Goal: Navigation & Orientation: Find specific page/section

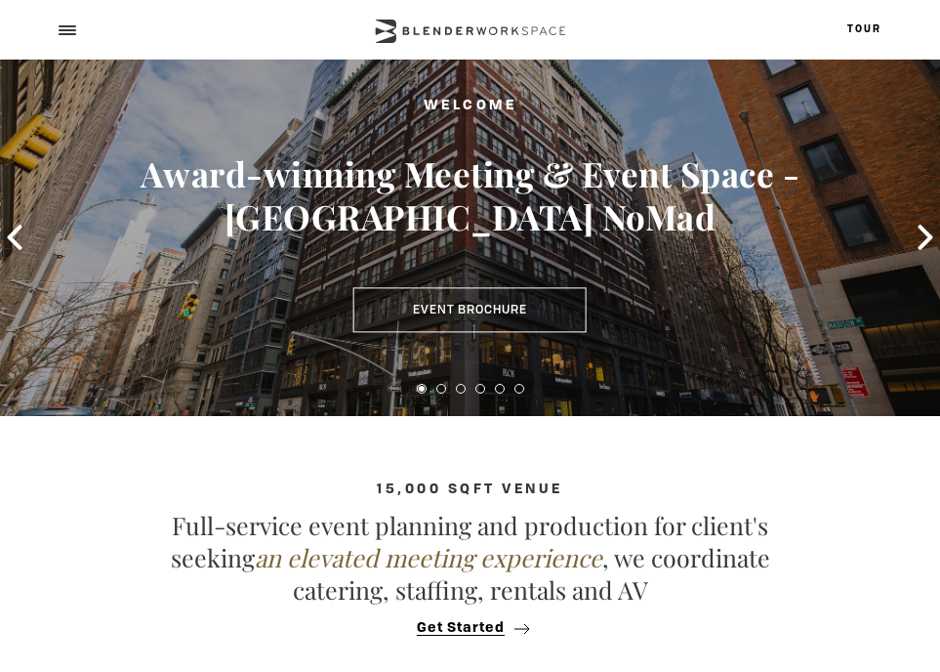
click at [76, 36] on div at bounding box center [470, 29] width 940 height 59
click at [71, 32] on div at bounding box center [67, 31] width 16 height 16
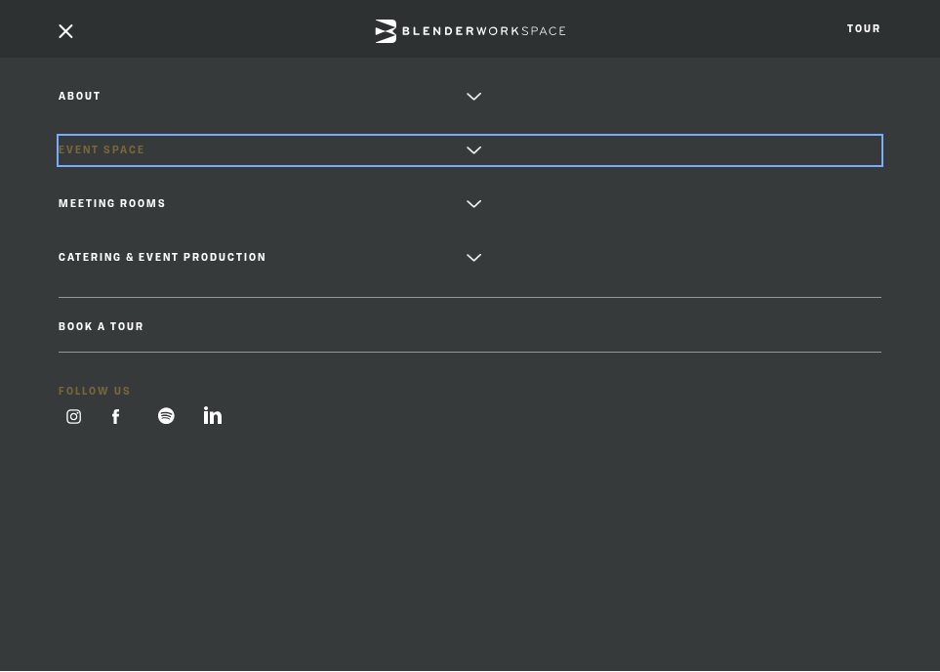
click at [141, 160] on link "Event Space" at bounding box center [470, 150] width 823 height 29
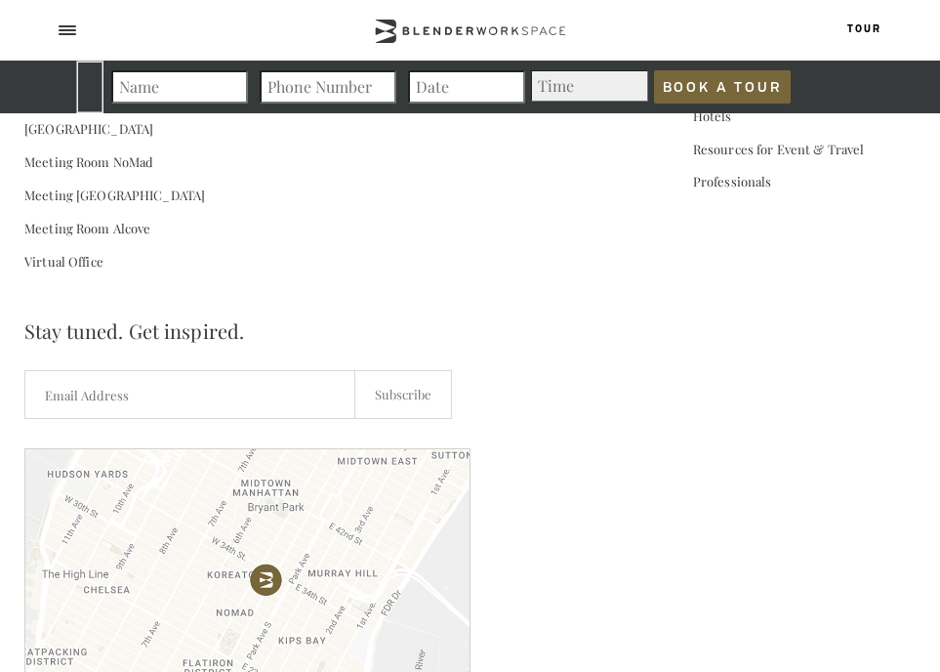
scroll to position [6811, 0]
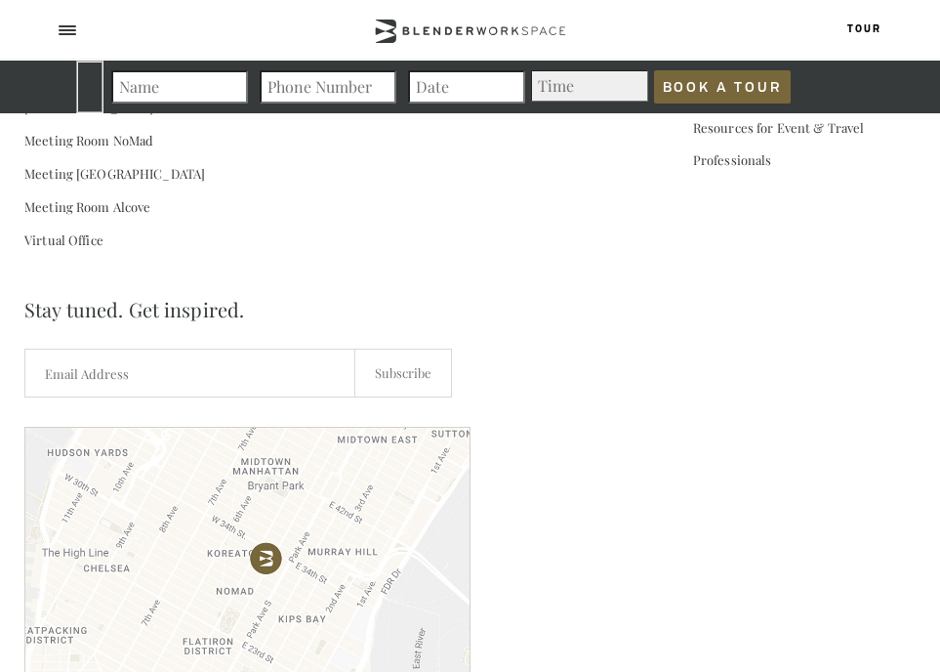
click at [73, 24] on div at bounding box center [67, 31] width 16 height 16
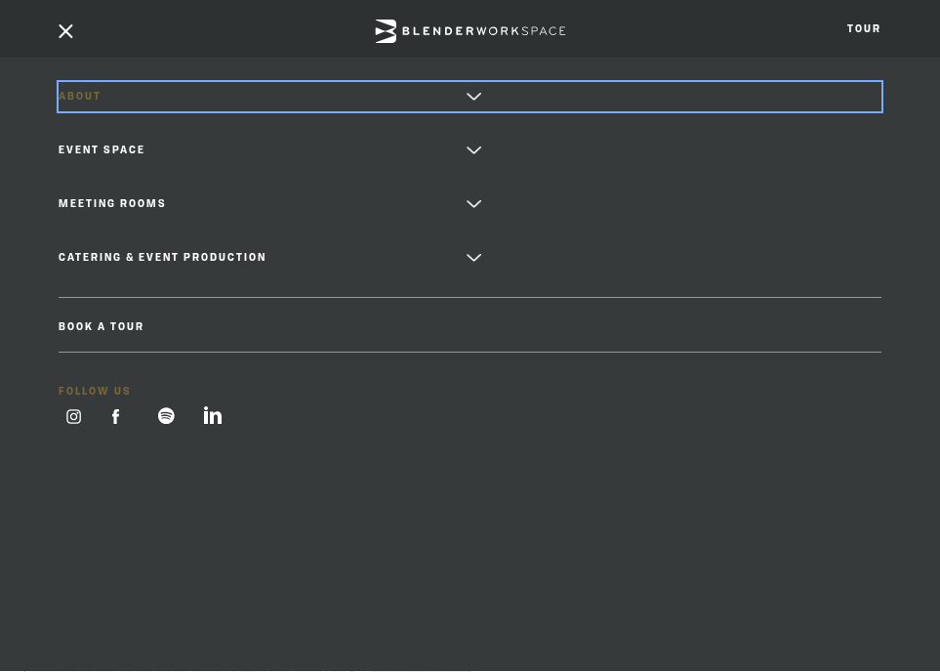
click at [108, 94] on link "About" at bounding box center [470, 96] width 823 height 29
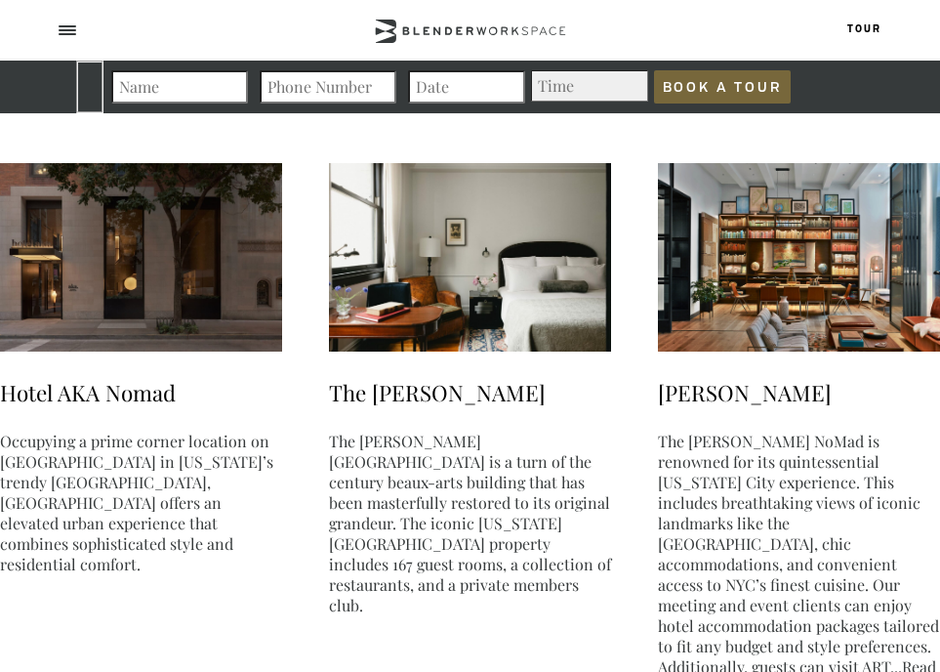
scroll to position [3921, 0]
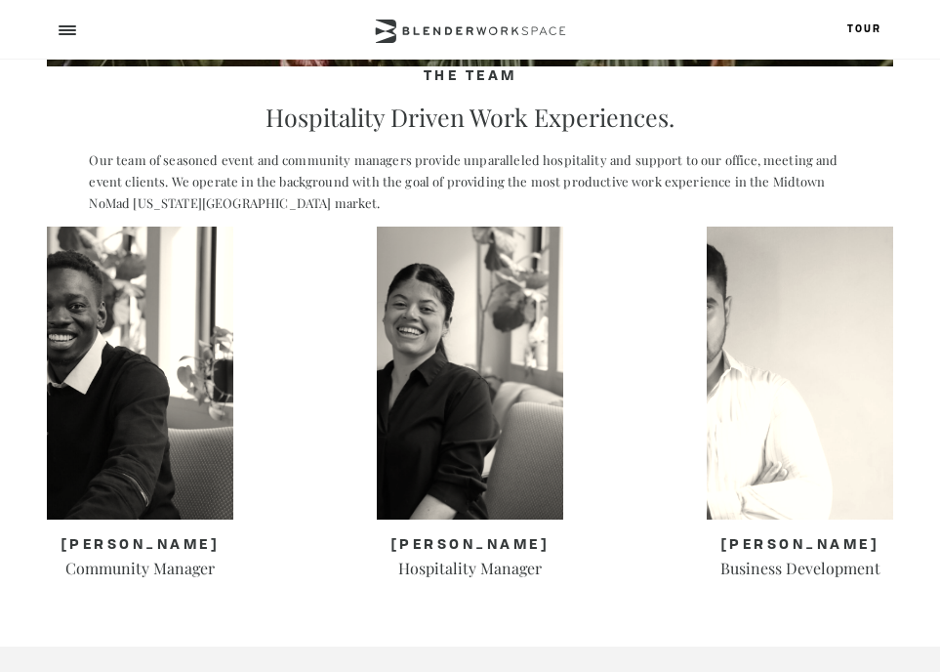
scroll to position [387, 0]
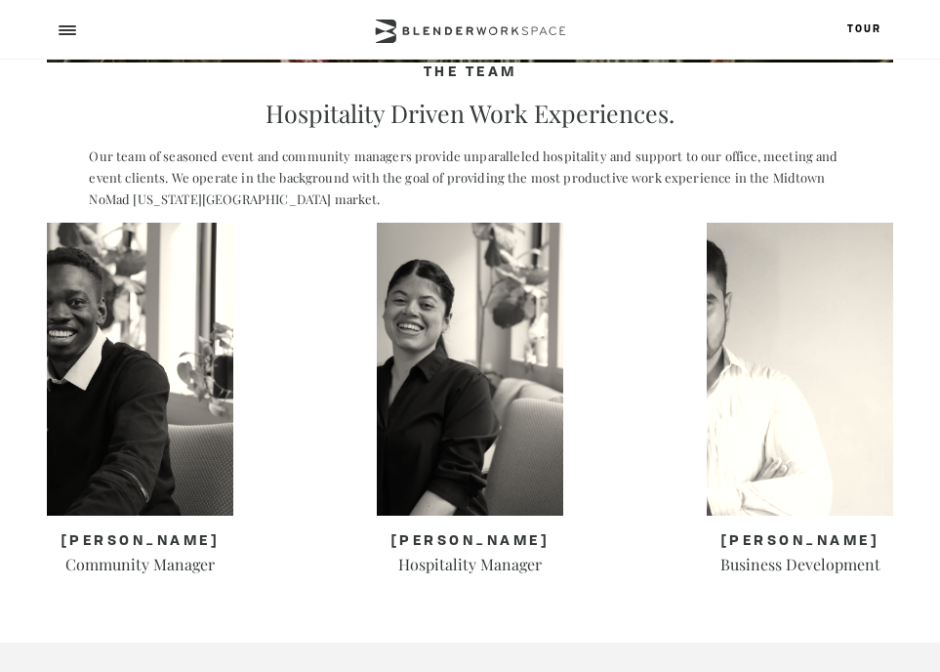
click at [499, 438] on img at bounding box center [470, 369] width 186 height 293
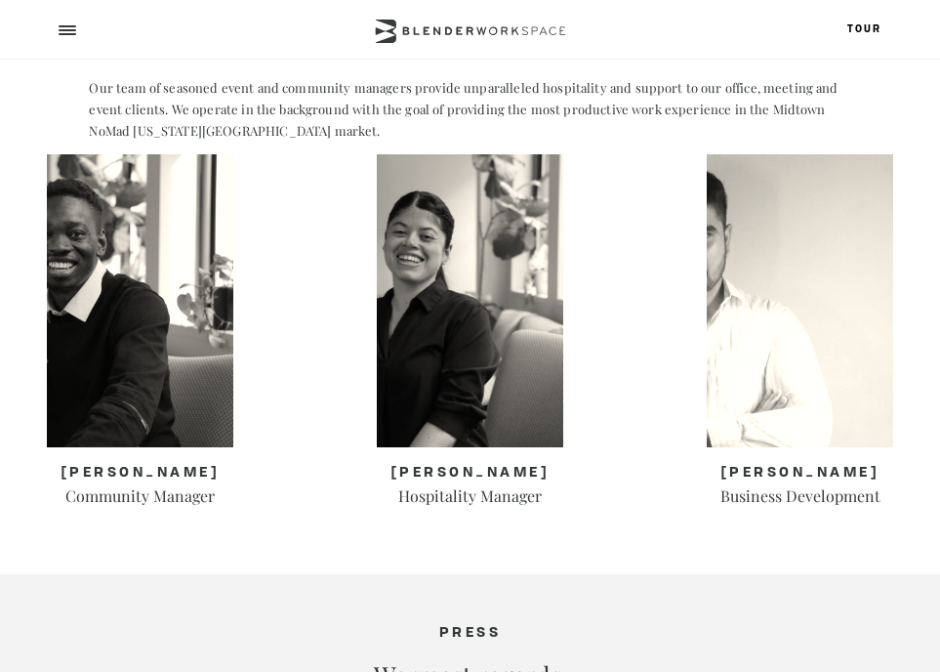
scroll to position [475, 0]
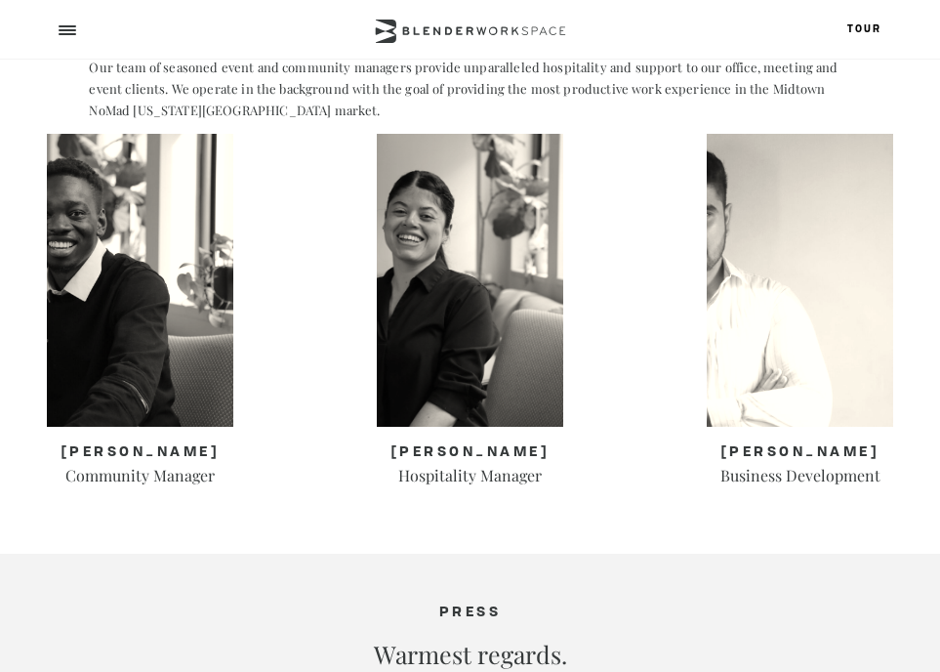
click at [76, 23] on div at bounding box center [470, 29] width 940 height 59
click at [71, 27] on div at bounding box center [67, 31] width 16 height 16
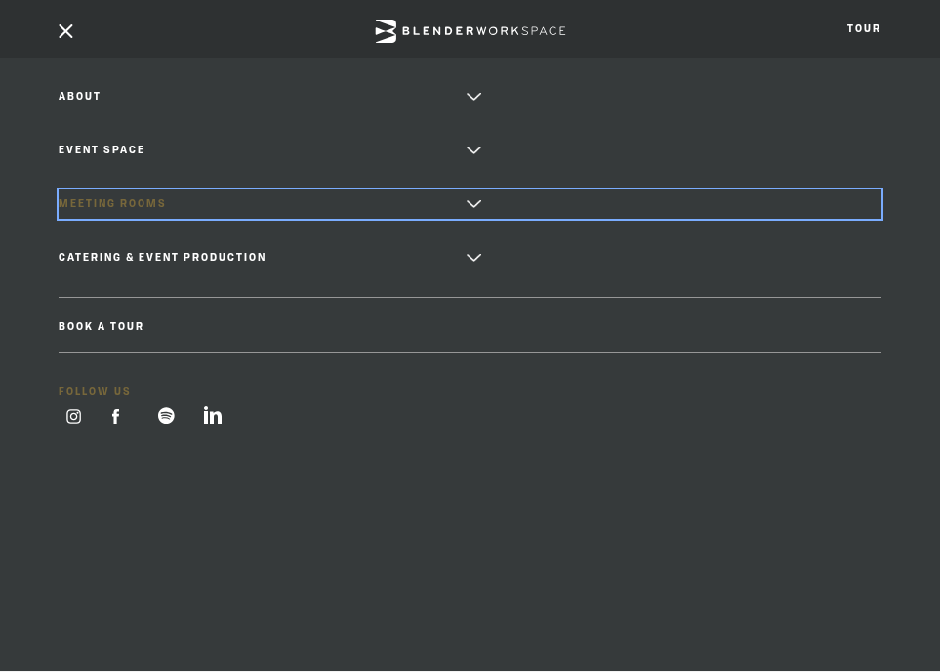
click at [243, 204] on link "Meeting Rooms" at bounding box center [470, 203] width 823 height 29
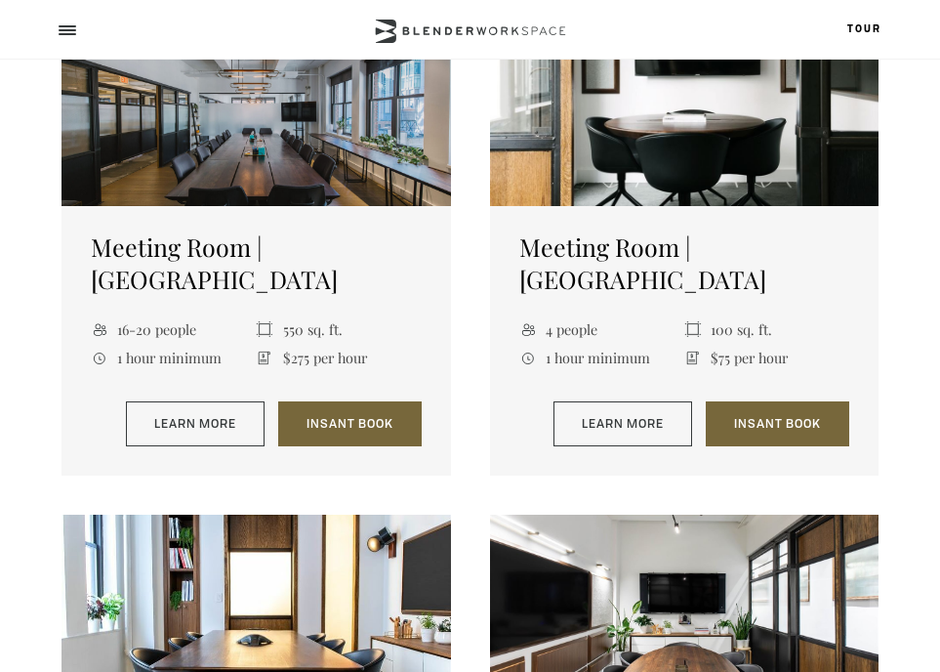
scroll to position [834, 0]
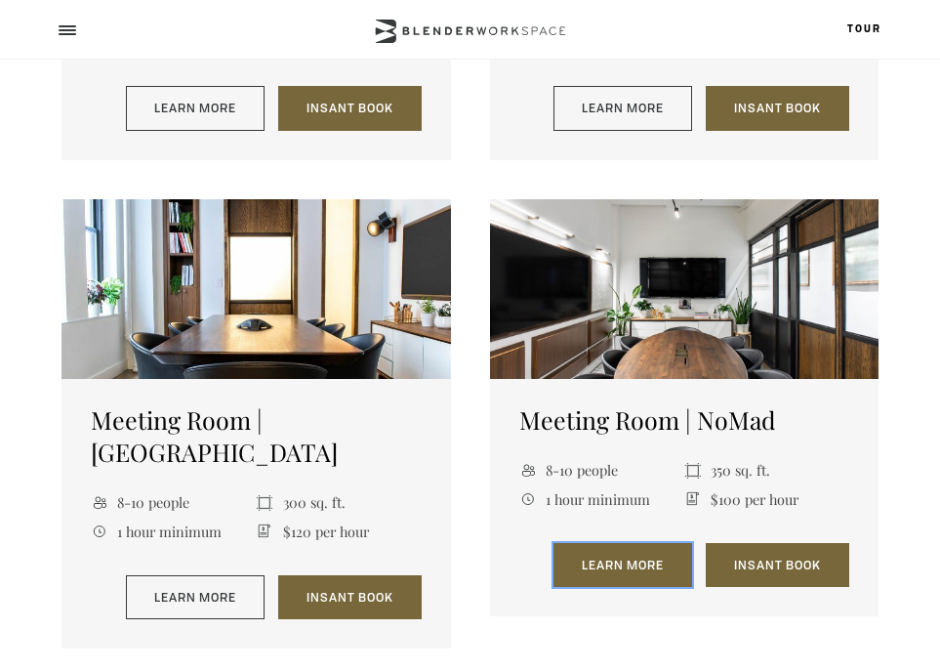
click at [651, 543] on link "Learn More" at bounding box center [623, 565] width 139 height 45
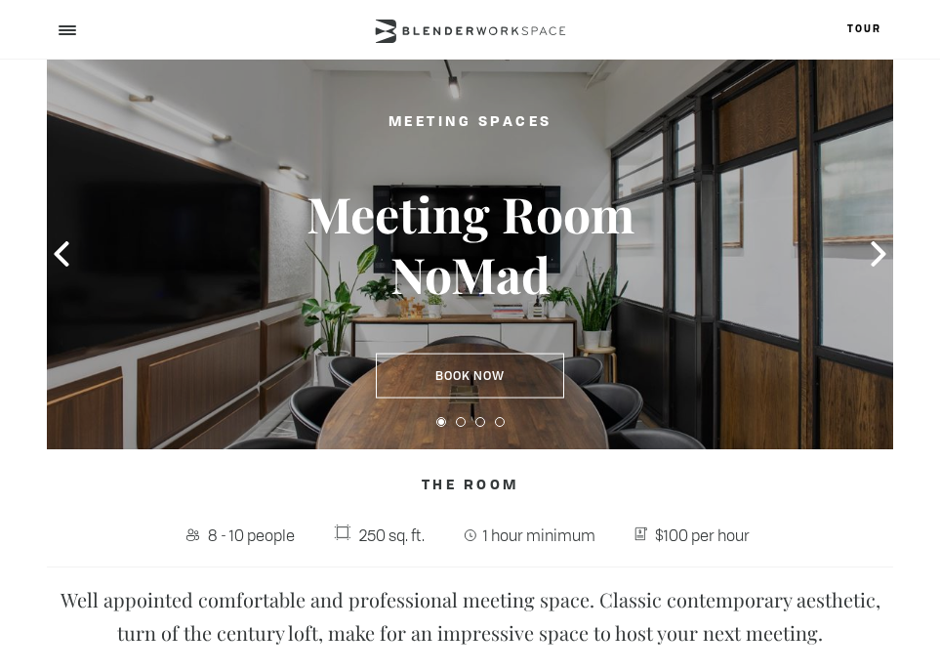
scroll to position [501, 0]
